Goal: Task Accomplishment & Management: Complete application form

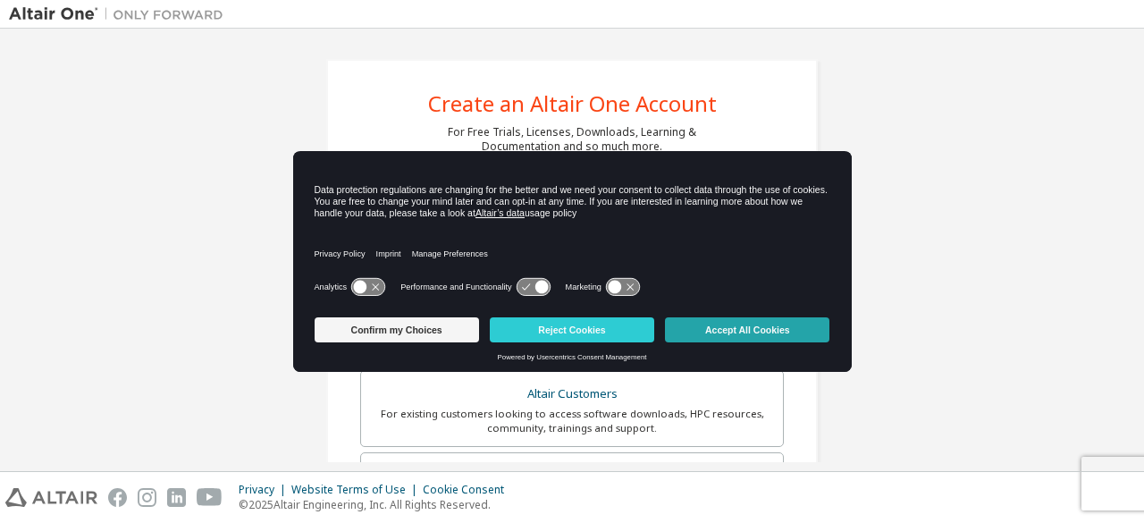
click at [719, 332] on button "Accept All Cookies" at bounding box center [747, 329] width 164 height 25
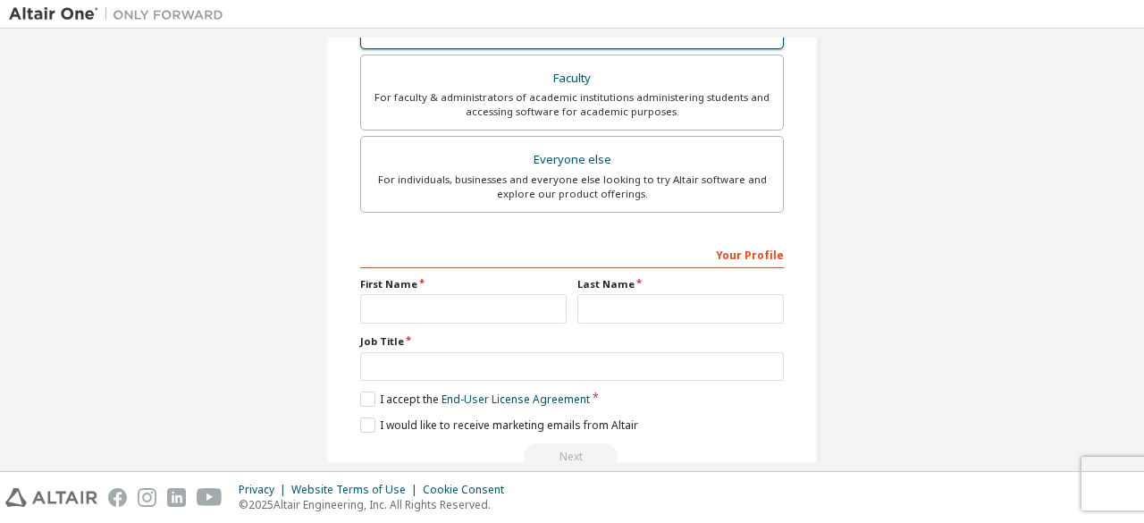
scroll to position [517, 0]
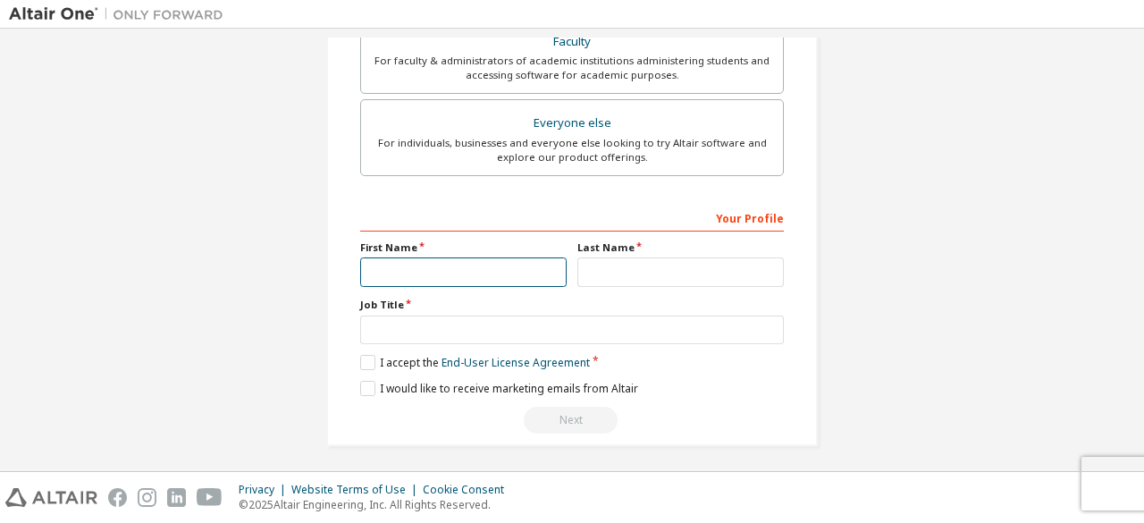
click at [398, 262] on input "text" at bounding box center [463, 271] width 206 height 29
type input "*****"
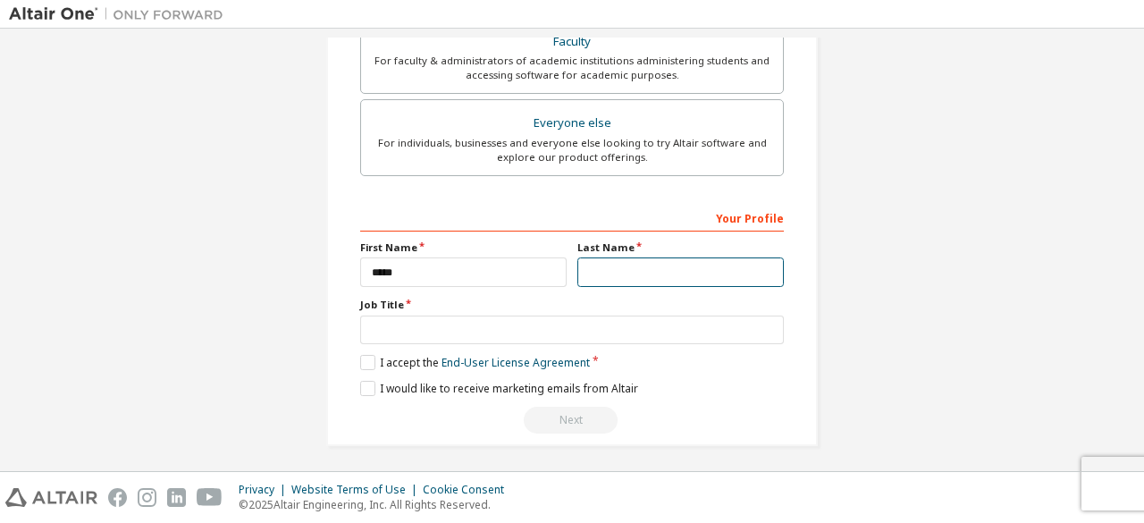
click at [614, 269] on input "text" at bounding box center [680, 271] width 206 height 29
type input "********"
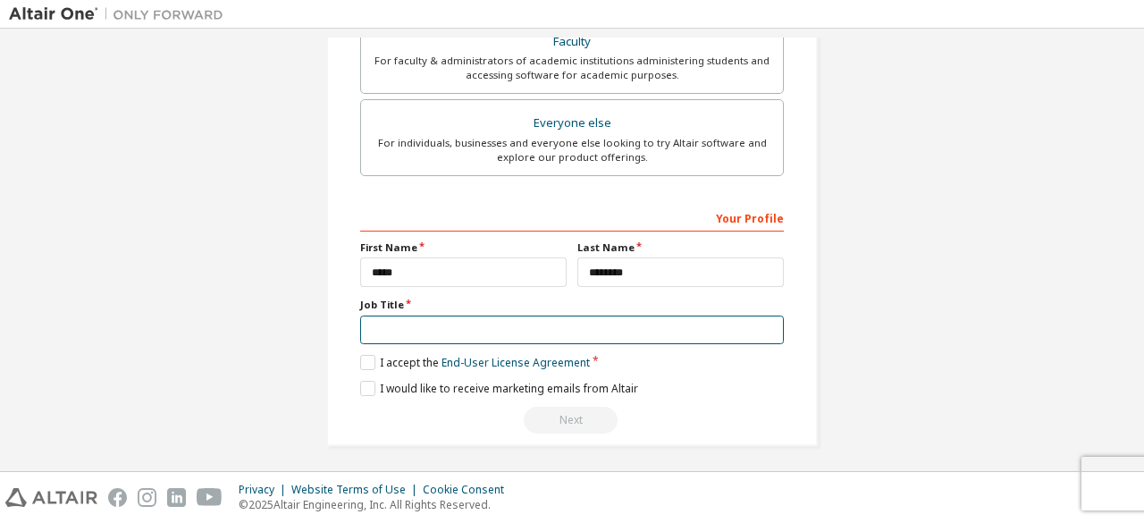
click at [484, 324] on input "text" at bounding box center [572, 330] width 424 height 29
type input "*********"
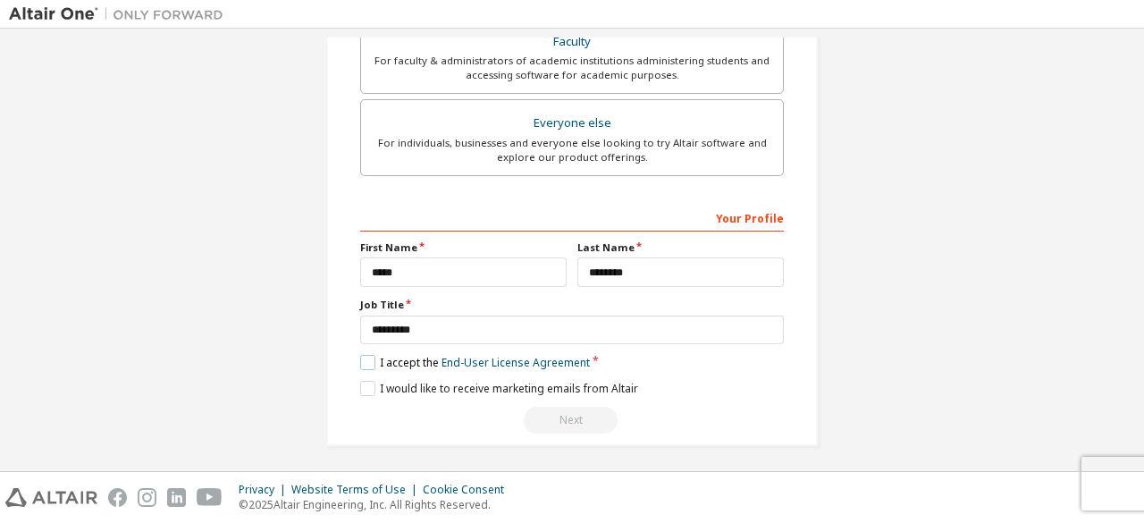
click at [361, 362] on label "I accept the End-User License Agreement" at bounding box center [475, 362] width 230 height 15
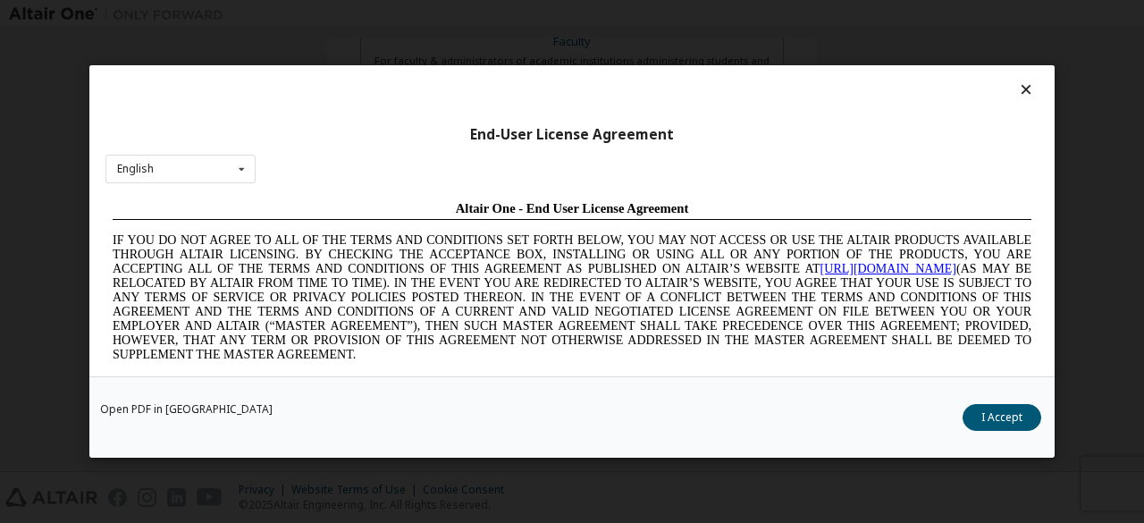
scroll to position [0, 0]
click at [992, 410] on button "I Accept" at bounding box center [1002, 417] width 79 height 27
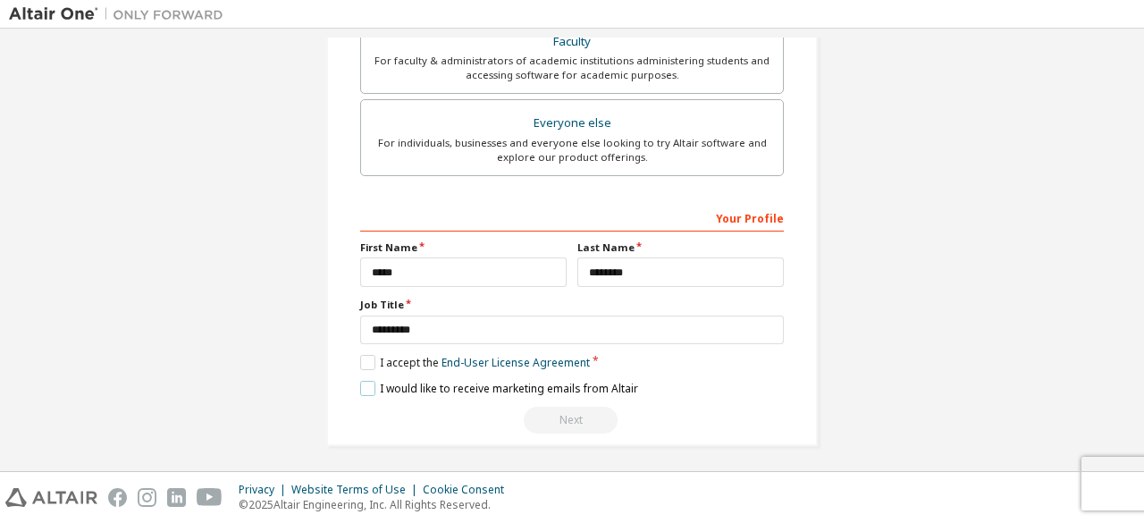
click at [364, 385] on label "I would like to receive marketing emails from Altair" at bounding box center [499, 388] width 278 height 15
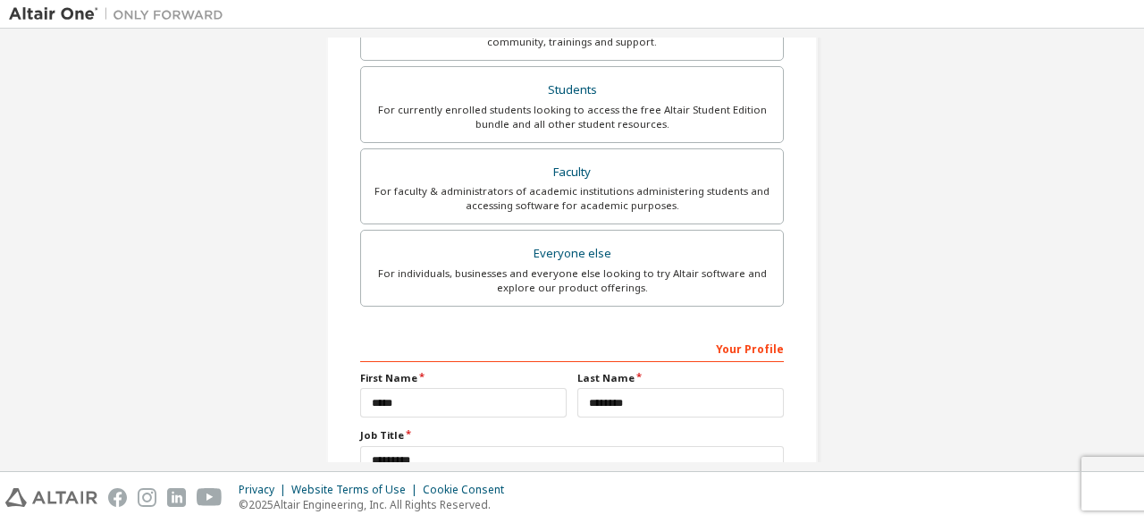
scroll to position [272, 0]
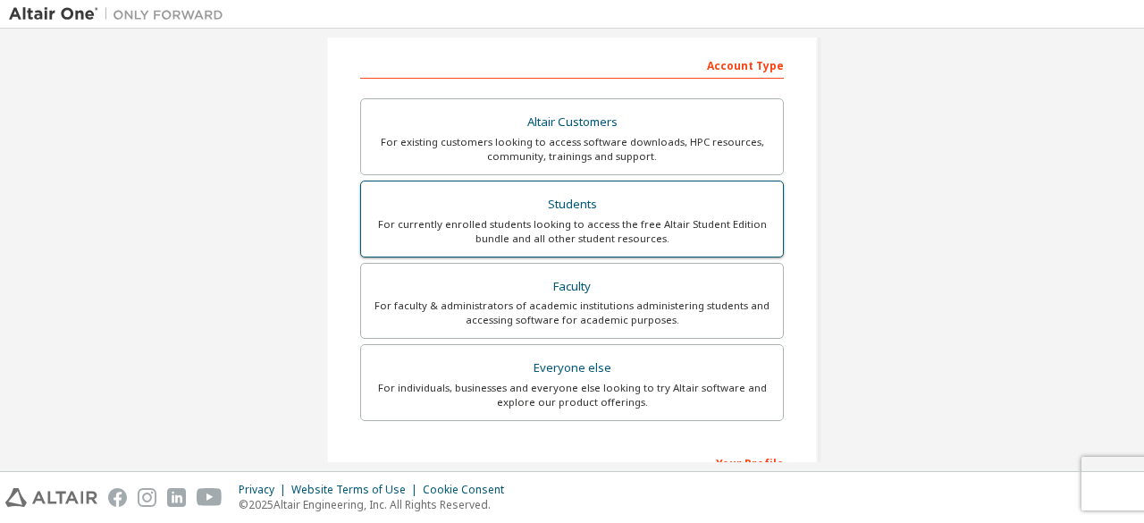
click at [597, 235] on div "For currently enrolled students looking to access the free Altair Student Editi…" at bounding box center [572, 231] width 400 height 29
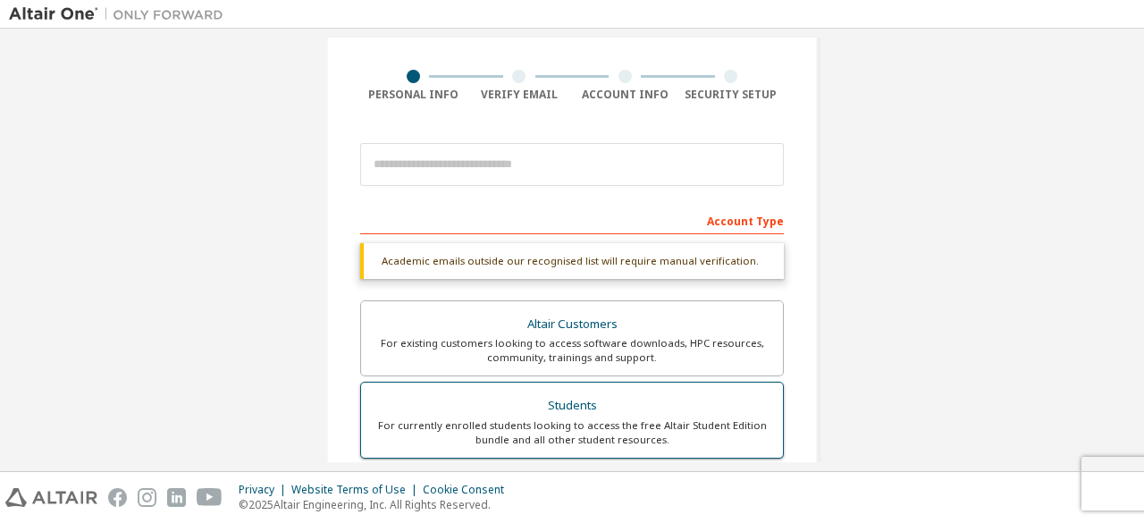
scroll to position [73, 0]
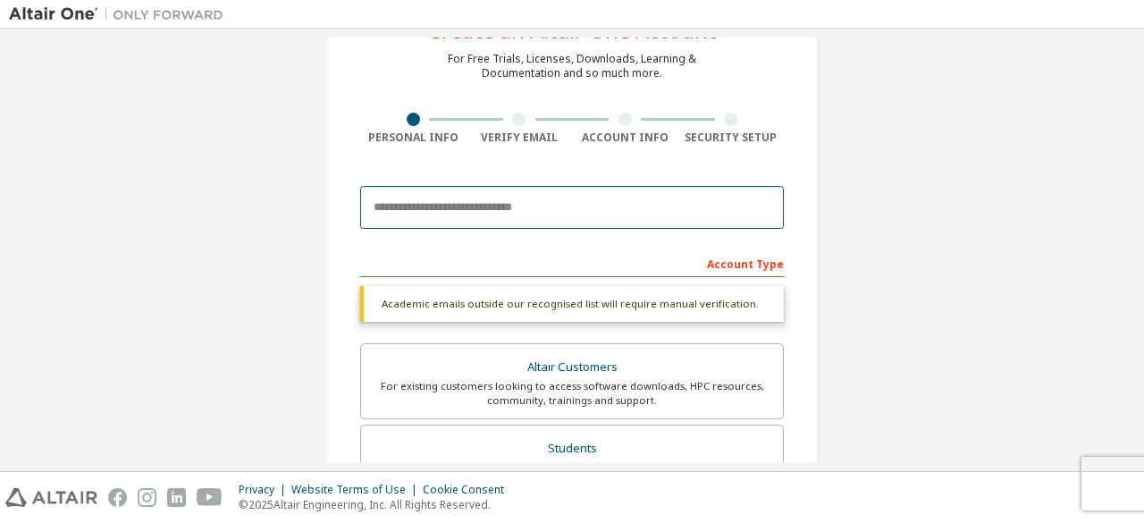
click at [549, 204] on input "email" at bounding box center [572, 207] width 424 height 43
type input "*"
click at [549, 204] on input "email" at bounding box center [572, 207] width 424 height 43
type input "**********"
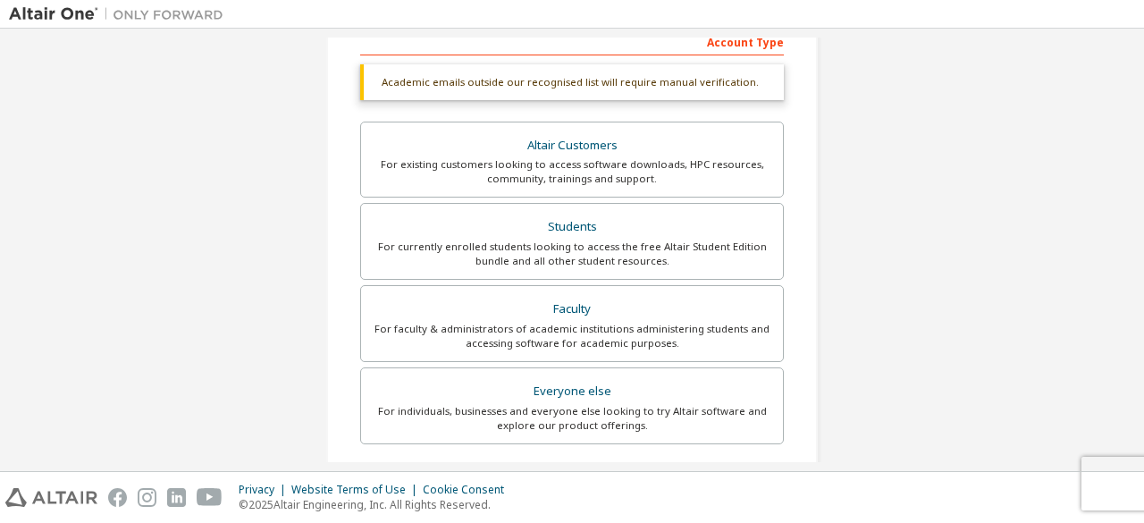
scroll to position [563, 0]
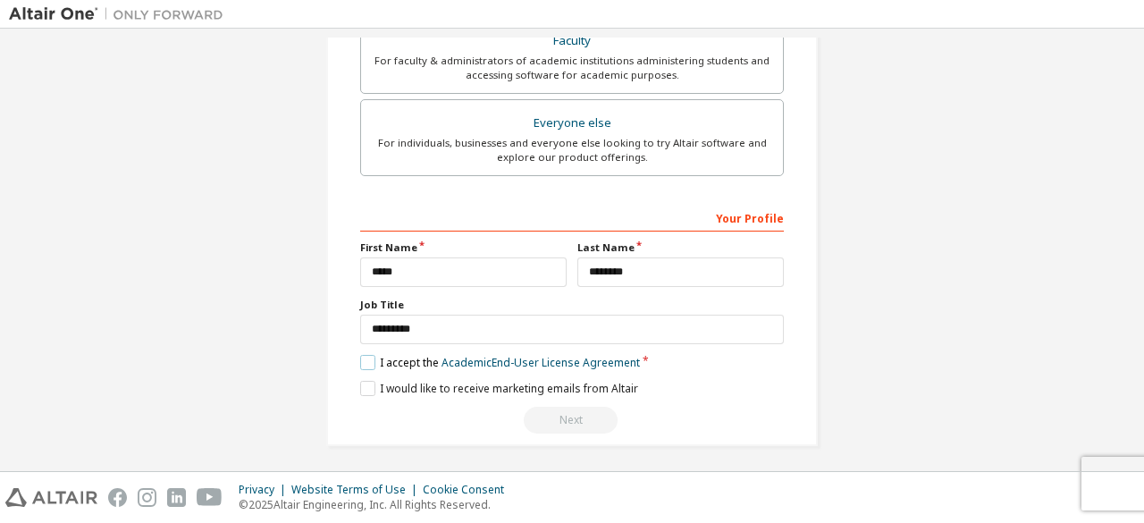
click at [369, 359] on label "I accept the Academic End-User License Agreement" at bounding box center [500, 362] width 280 height 15
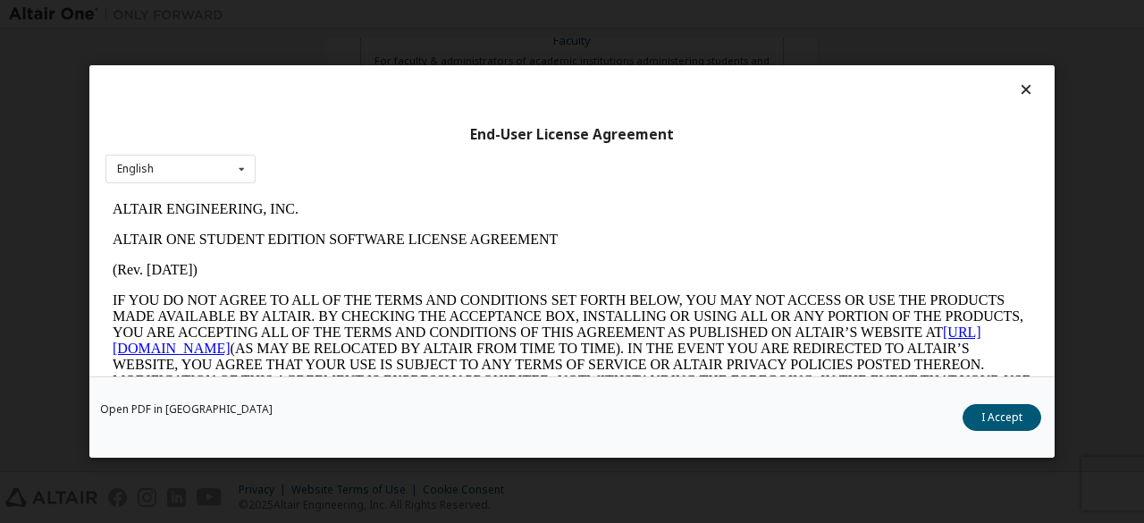
scroll to position [0, 0]
click at [999, 418] on button "I Accept" at bounding box center [1002, 417] width 79 height 27
